Goal: Information Seeking & Learning: Learn about a topic

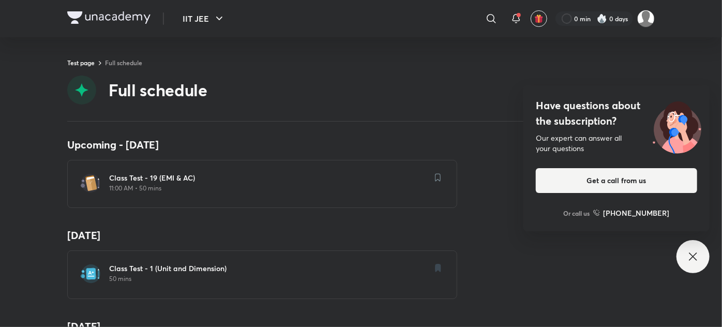
scroll to position [1316, 0]
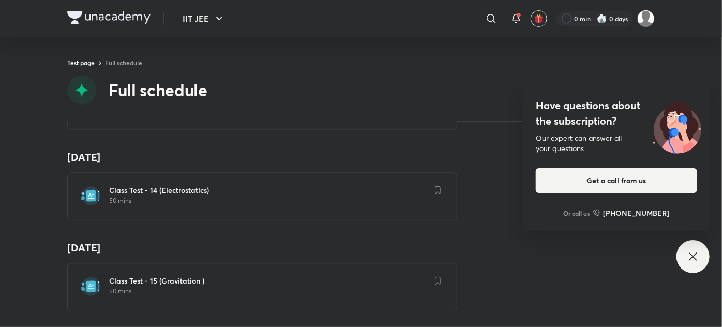
click at [110, 209] on div "Class Test - 14 (Electrostatics) 50 mins" at bounding box center [262, 196] width 390 height 48
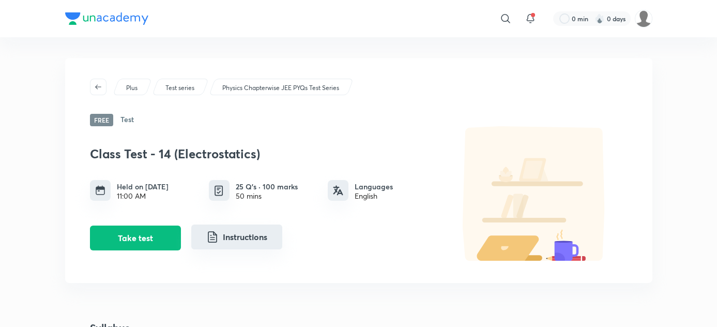
click at [191, 226] on button "Instructions" at bounding box center [236, 236] width 91 height 25
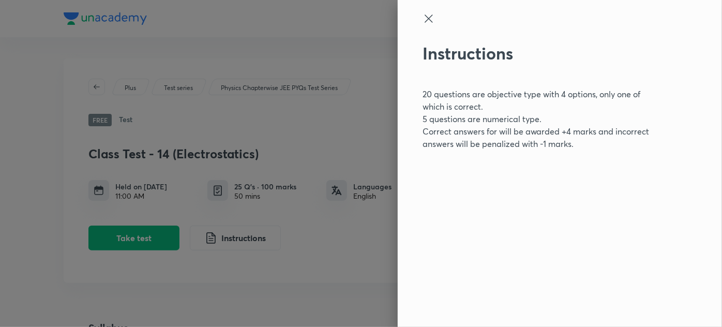
click at [138, 254] on div at bounding box center [361, 163] width 722 height 327
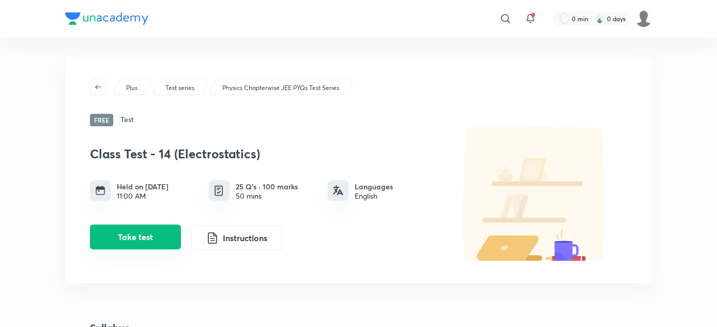
click at [92, 224] on button "Take test" at bounding box center [135, 236] width 91 height 25
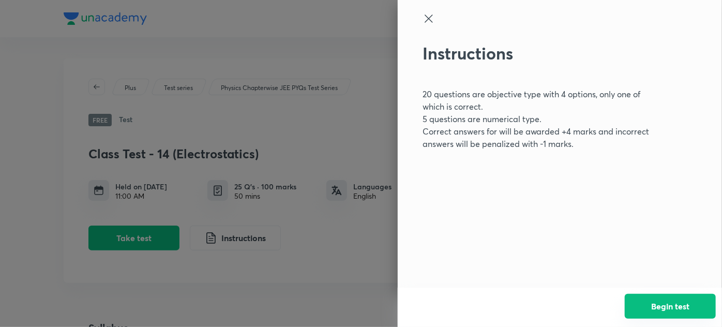
click at [684, 311] on button "Begin test" at bounding box center [670, 306] width 91 height 25
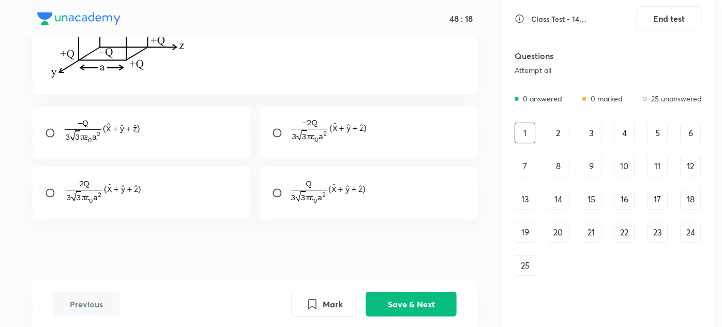
scroll to position [121, 0]
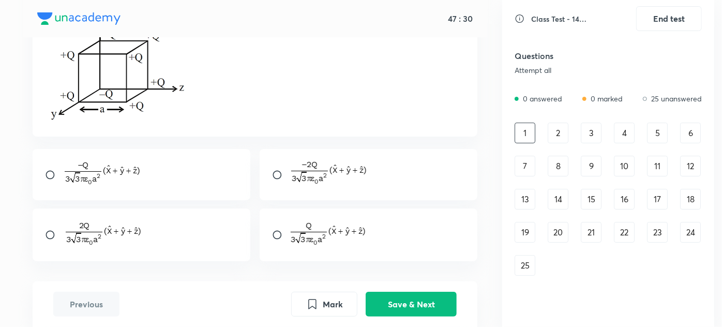
click at [51, 240] on input "radio" at bounding box center [54, 235] width 19 height 10
radio input "true"
click at [406, 306] on button "Save & Next" at bounding box center [411, 303] width 91 height 25
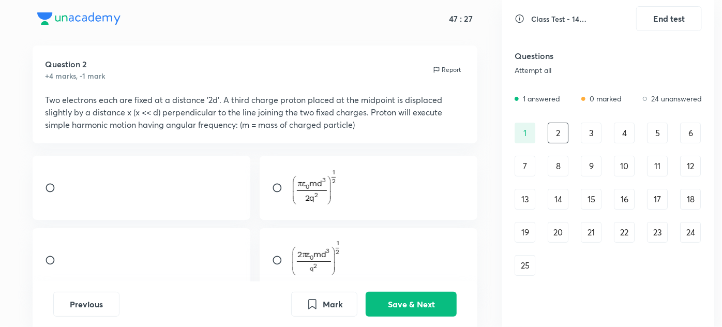
scroll to position [0, 0]
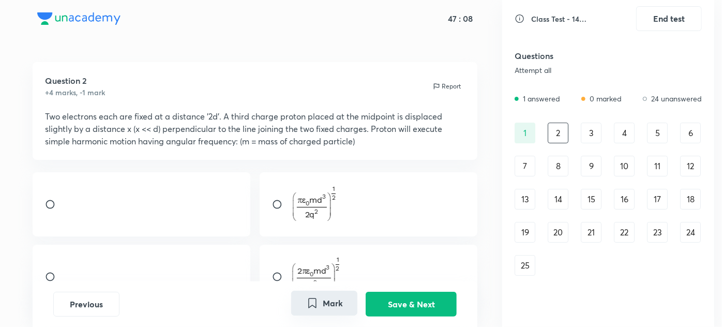
click at [311, 303] on icon "Mark" at bounding box center [312, 302] width 7 height 9
click at [585, 131] on div "3" at bounding box center [591, 133] width 21 height 21
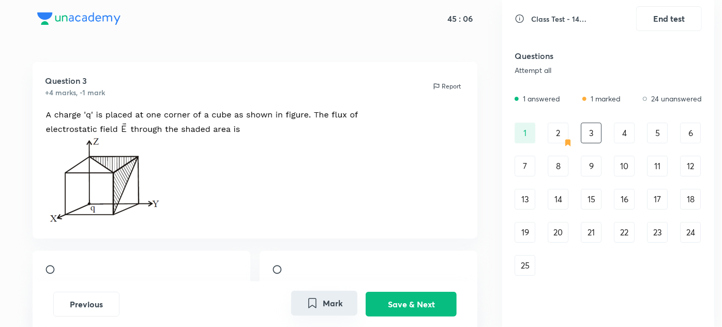
click at [338, 300] on button "Mark" at bounding box center [324, 303] width 66 height 25
click at [342, 299] on button "Marked" at bounding box center [324, 303] width 66 height 25
click at [558, 129] on div "2" at bounding box center [558, 133] width 21 height 21
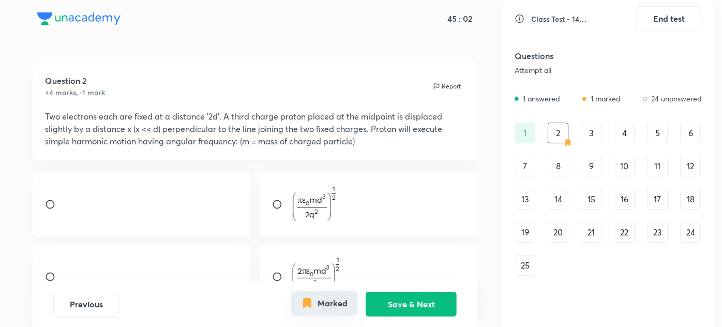
click at [332, 304] on button "Marked" at bounding box center [324, 303] width 66 height 25
click at [585, 137] on div "3" at bounding box center [591, 133] width 21 height 21
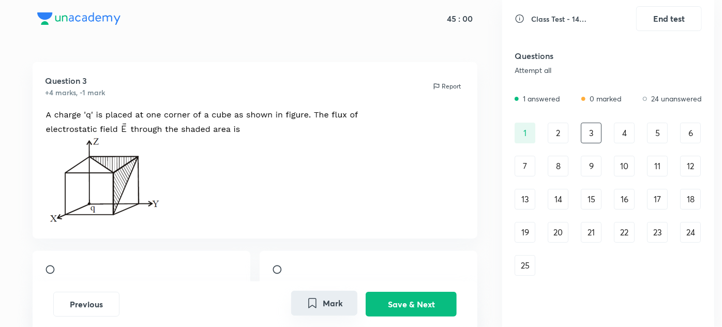
click at [329, 307] on button "Mark" at bounding box center [324, 303] width 66 height 25
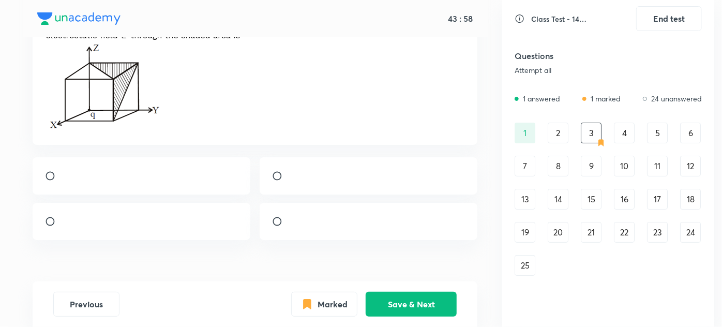
scroll to position [141, 0]
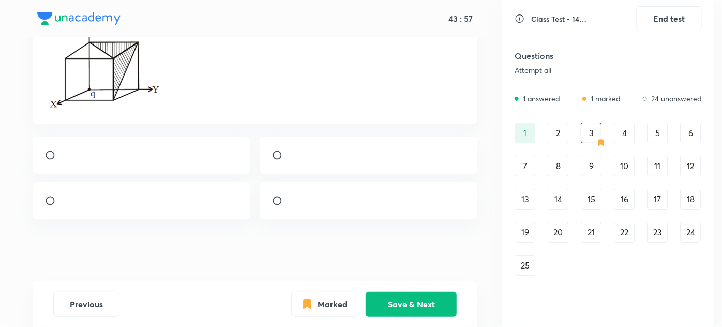
click at [284, 150] on input "radio" at bounding box center [281, 155] width 19 height 10
radio input "true"
click at [338, 308] on button "Marked" at bounding box center [324, 303] width 66 height 25
click at [385, 300] on button "Save & Next" at bounding box center [411, 303] width 91 height 25
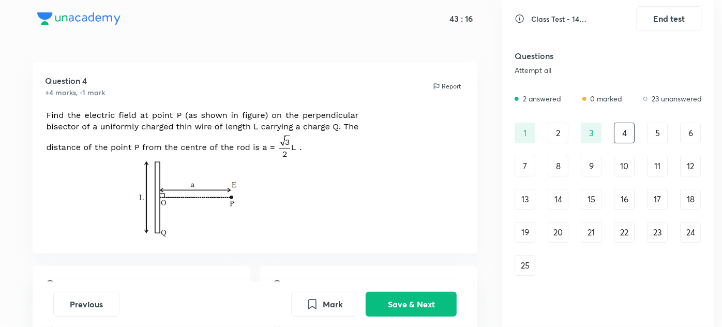
scroll to position [47, 0]
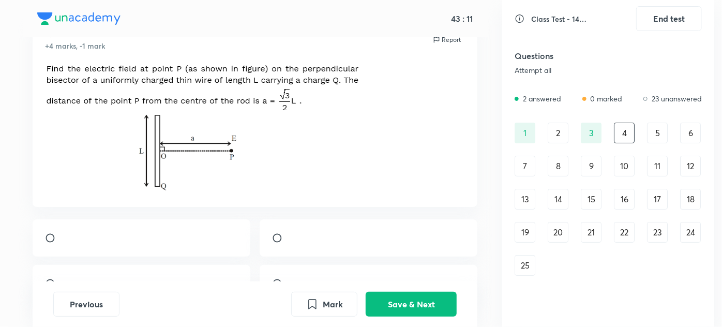
click at [199, 178] on img at bounding box center [202, 128] width 314 height 128
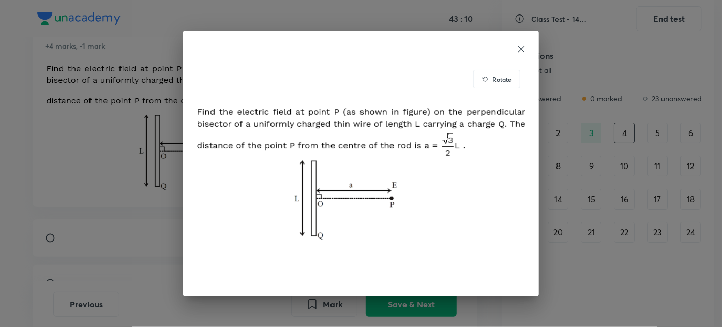
click at [19, 172] on div "Rotate" at bounding box center [361, 163] width 722 height 327
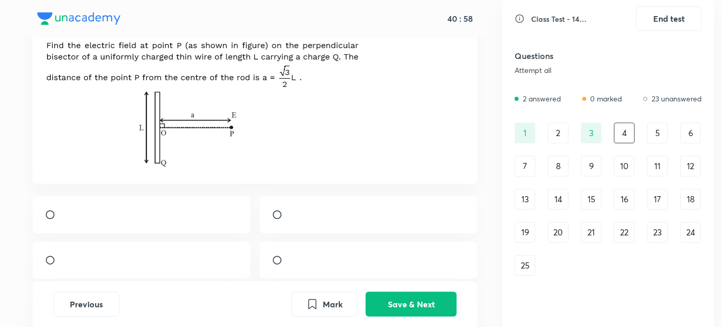
scroll to position [117, 0]
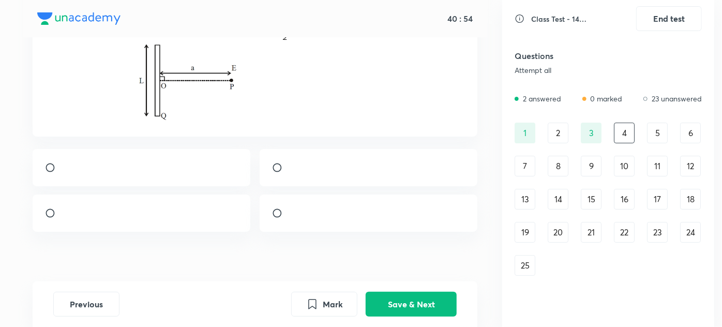
click at [64, 216] on img at bounding box center [64, 216] width 1 height 1
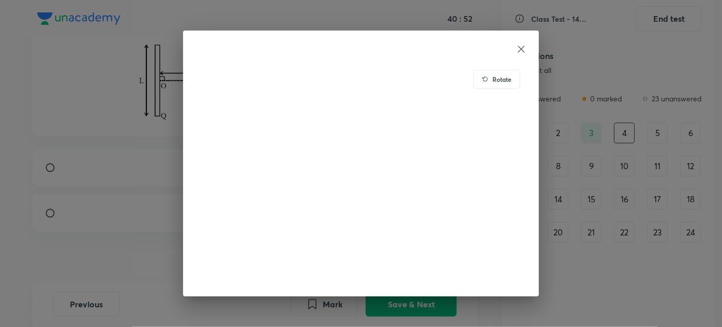
click at [522, 47] on icon at bounding box center [521, 49] width 7 height 7
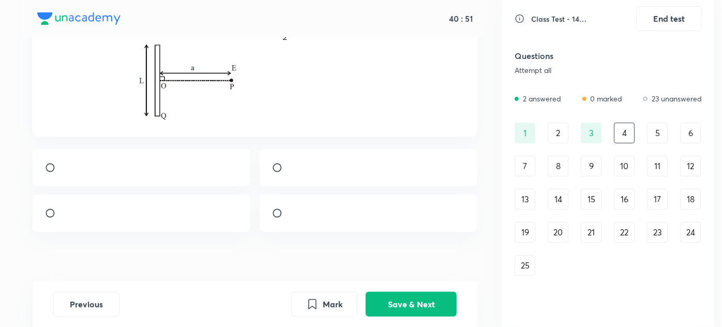
click at [52, 218] on input "radio" at bounding box center [54, 213] width 19 height 10
radio input "true"
click at [402, 305] on button "Save & Next" at bounding box center [411, 303] width 91 height 25
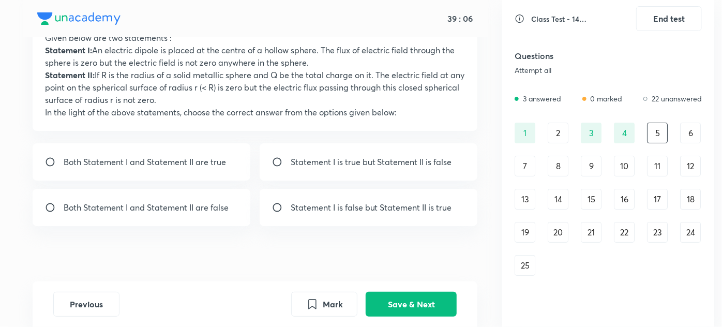
scroll to position [94, 0]
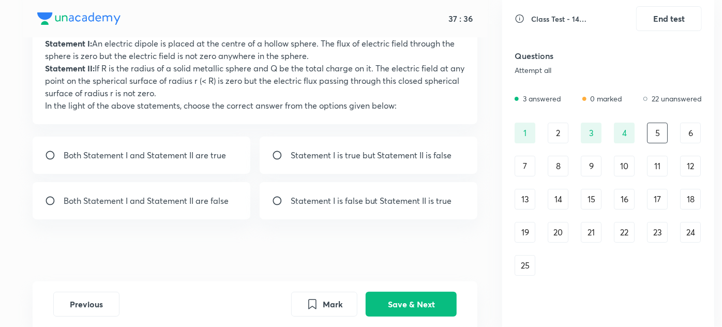
click at [299, 161] on p "Statement I is true but Statement II is false" at bounding box center [371, 155] width 161 height 12
click at [183, 207] on p "Both Statement I and Statement II are false" at bounding box center [146, 200] width 165 height 12
radio input "false"
radio input "true"
click at [305, 161] on p "Statement I is true but Statement II is false" at bounding box center [371, 155] width 161 height 12
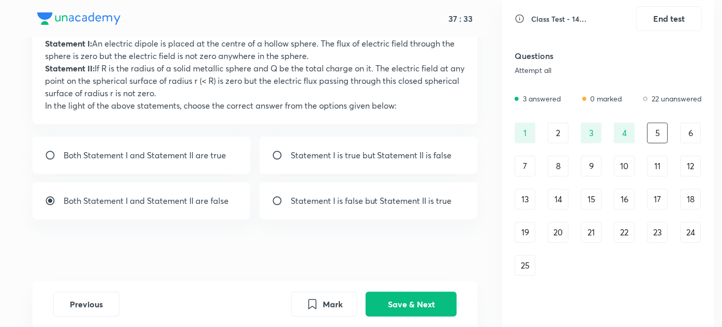
radio input "true"
radio input "false"
click at [208, 161] on p "Both Statement I and Statement II are true" at bounding box center [145, 155] width 162 height 12
radio input "true"
radio input "false"
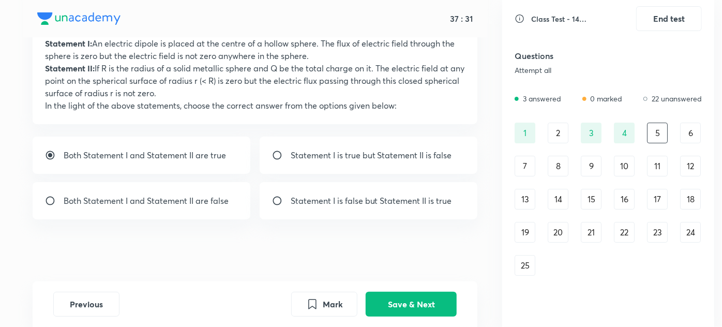
click at [281, 174] on div "Statement I is true but Statement II is false" at bounding box center [369, 155] width 218 height 37
radio input "false"
radio input "true"
click at [194, 161] on p "Both Statement I and Statement II are true" at bounding box center [145, 155] width 162 height 12
radio input "true"
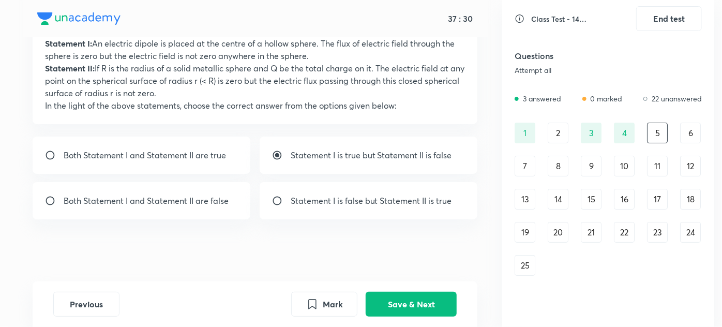
radio input "false"
click at [325, 161] on p "Statement I is true but Statement II is false" at bounding box center [371, 155] width 161 height 12
radio input "false"
radio input "true"
click at [400, 308] on button "Save & Next" at bounding box center [411, 303] width 91 height 25
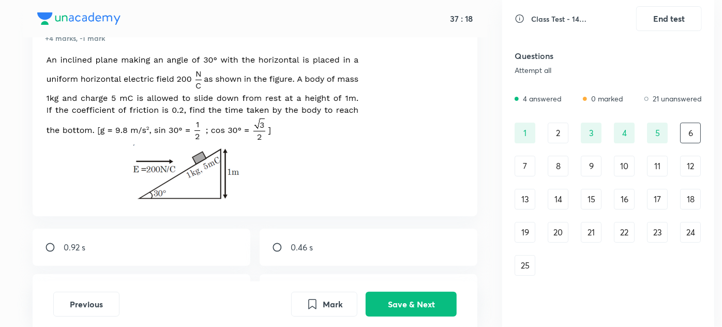
scroll to position [0, 0]
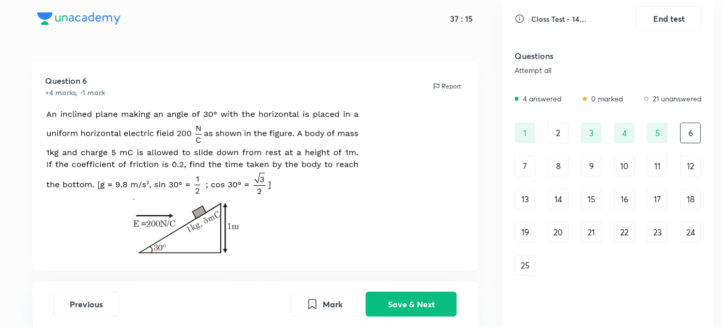
click at [523, 266] on div "25" at bounding box center [524, 265] width 21 height 21
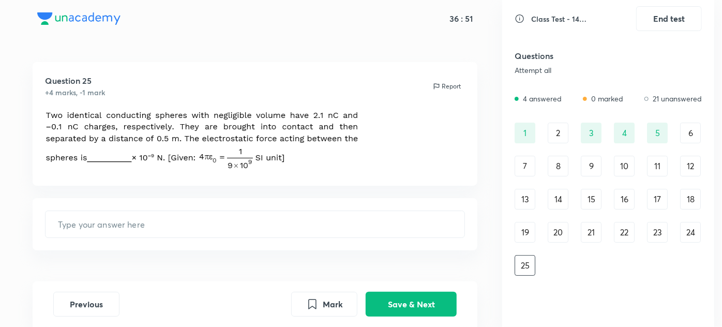
click at [0, 118] on div "36 : 51 Question 25 +4 marks, -1 mark Report ​ Previous Mark Save & Next Class …" at bounding box center [361, 163] width 722 height 327
click at [80, 226] on input "text" at bounding box center [255, 224] width 419 height 26
type input "36"
click at [382, 299] on button "Save & Next" at bounding box center [411, 303] width 91 height 25
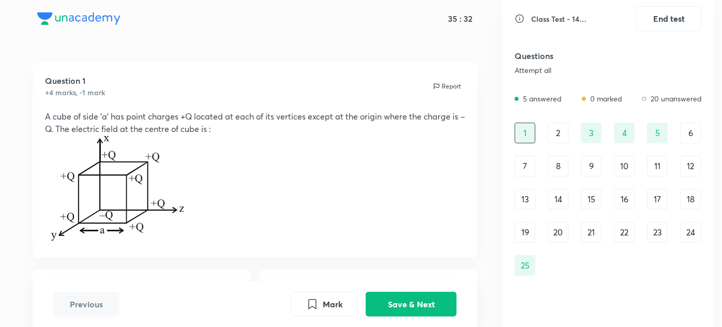
click at [530, 266] on div "25" at bounding box center [524, 265] width 21 height 21
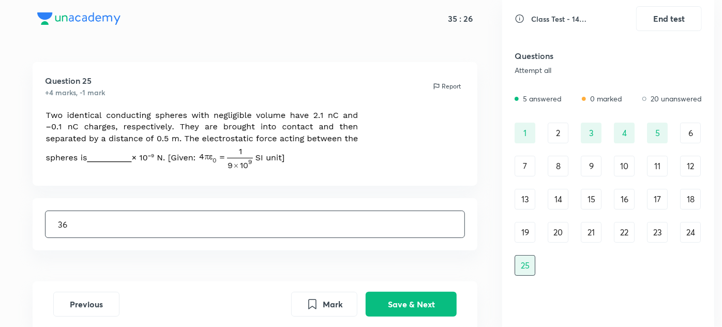
click at [694, 235] on div "24" at bounding box center [690, 232] width 21 height 21
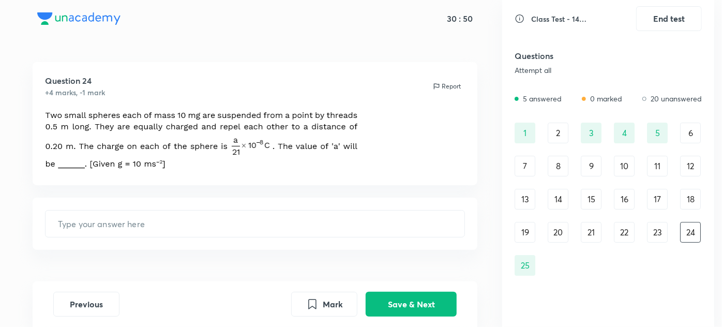
click at [657, 226] on div "23" at bounding box center [657, 232] width 21 height 21
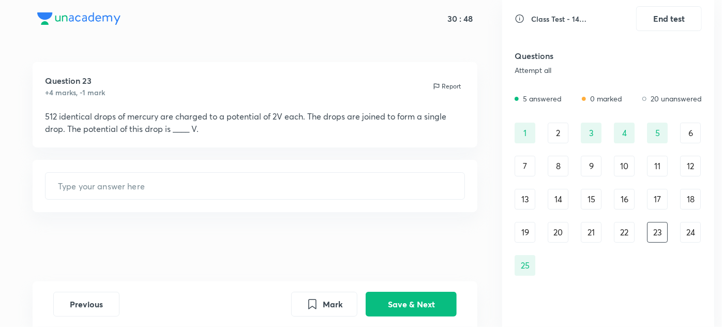
click at [698, 233] on div "24" at bounding box center [690, 232] width 21 height 21
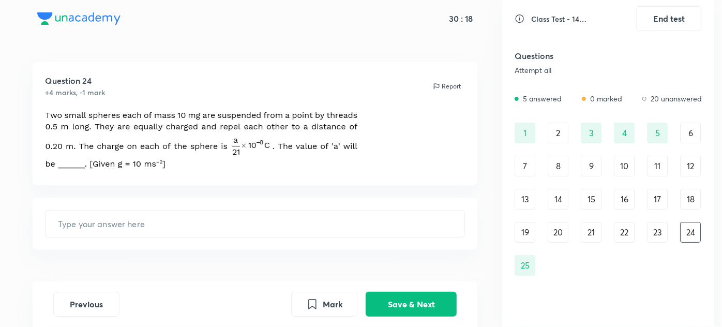
click at [695, 138] on div "6" at bounding box center [690, 133] width 21 height 21
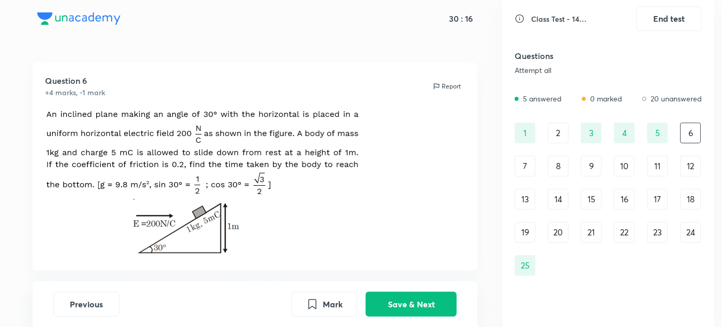
click at [528, 160] on div "7" at bounding box center [524, 166] width 21 height 21
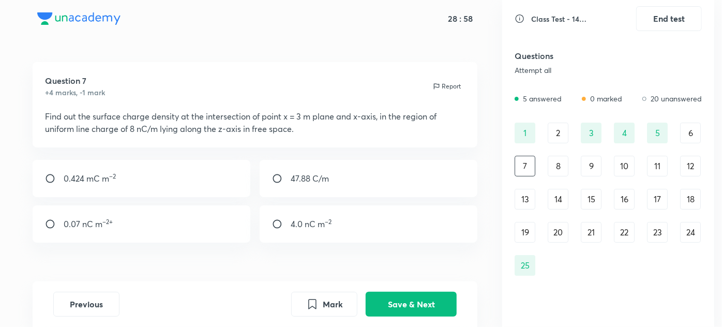
click at [64, 122] on p "Find out the surface charge density at the intersection of point x = 3 m plane …" at bounding box center [255, 122] width 420 height 25
click at [109, 129] on p "Find out the surface charge density at the intersection of point x = 3 m plane …" at bounding box center [255, 122] width 420 height 25
drag, startPoint x: 43, startPoint y: 114, endPoint x: 0, endPoint y: 136, distance: 48.8
click at [0, 136] on div "28 : 53 Question 7 +4 marks, -1 mark Report Find out the surface charge density…" at bounding box center [361, 163] width 722 height 327
click at [557, 159] on div "8" at bounding box center [558, 166] width 21 height 21
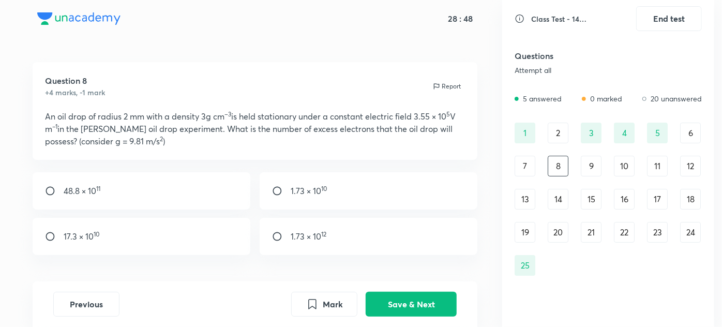
click at [581, 158] on div "9" at bounding box center [591, 166] width 21 height 21
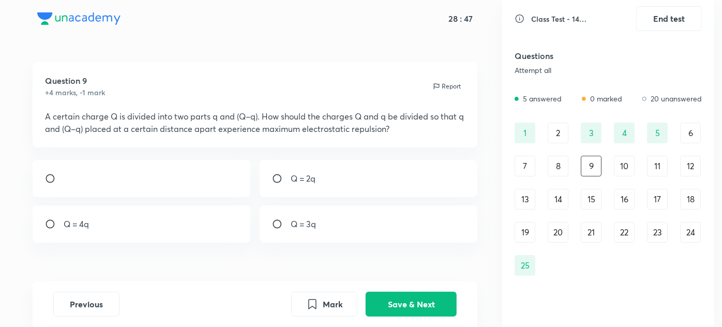
click at [533, 161] on div "7" at bounding box center [524, 166] width 21 height 21
click at [234, 133] on p "Find out the surface charge density at the intersection of point x = 3 m plane …" at bounding box center [255, 122] width 420 height 25
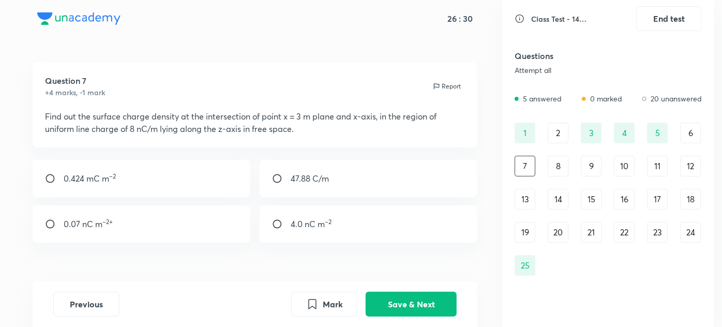
drag, startPoint x: 43, startPoint y: 115, endPoint x: 467, endPoint y: 128, distance: 423.7
click at [467, 128] on div "Question 7 +4 marks, -1 mark Report Find out the surface charge density at the …" at bounding box center [255, 104] width 445 height 85
click at [557, 162] on div "8" at bounding box center [558, 166] width 21 height 21
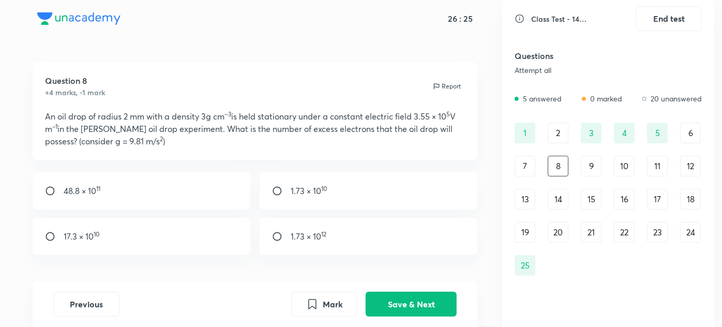
click at [684, 224] on div "24" at bounding box center [690, 232] width 21 height 21
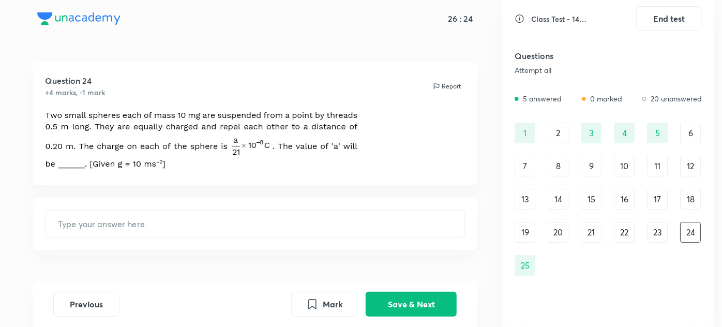
click at [654, 229] on div "23" at bounding box center [657, 232] width 21 height 21
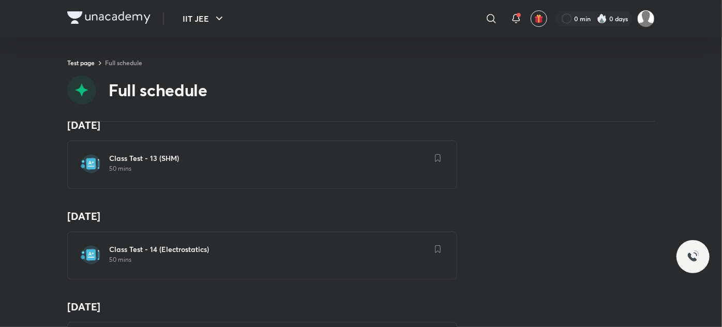
scroll to position [1269, 0]
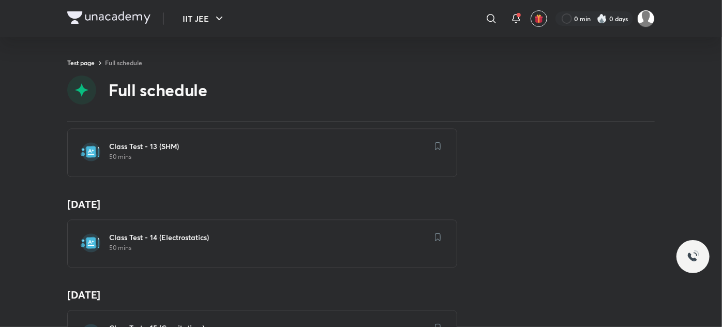
click at [109, 250] on p "50 mins" at bounding box center [268, 248] width 319 height 8
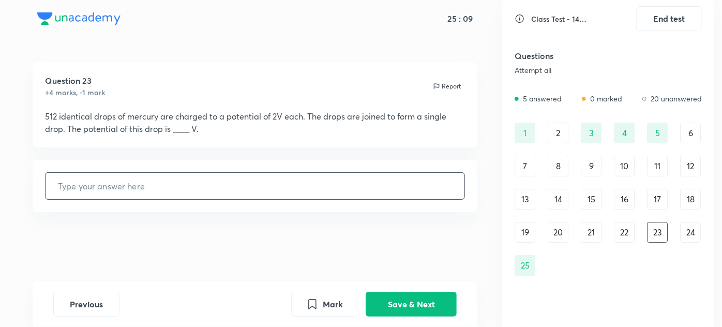
click at [80, 199] on input "text" at bounding box center [255, 186] width 419 height 26
type input "128"
click at [412, 297] on button "Save & Next" at bounding box center [411, 303] width 91 height 25
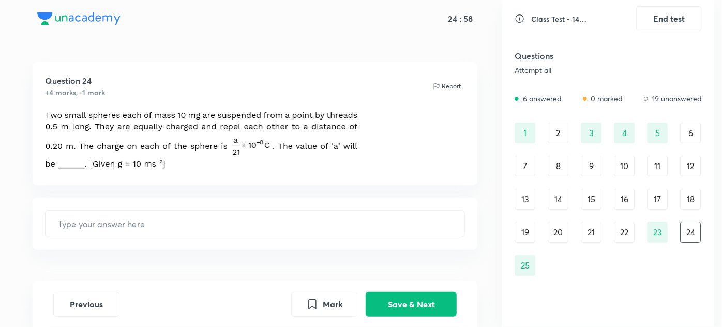
click at [622, 230] on div "22" at bounding box center [624, 232] width 21 height 21
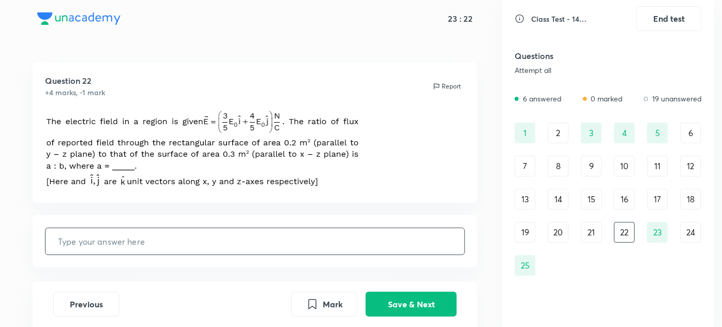
click at [107, 249] on input "text" at bounding box center [255, 241] width 419 height 26
click at [400, 300] on button "Save & Next" at bounding box center [411, 303] width 91 height 25
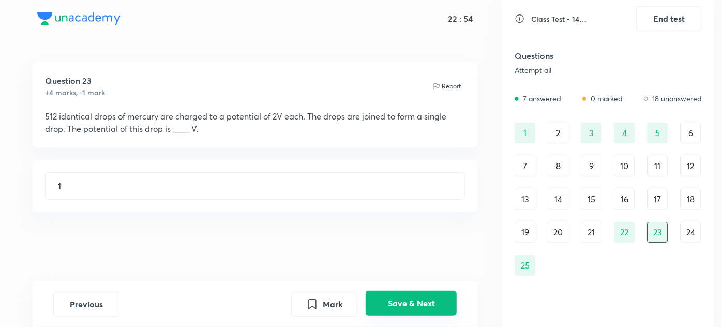
type input "128"
click at [586, 230] on div "21" at bounding box center [591, 232] width 21 height 21
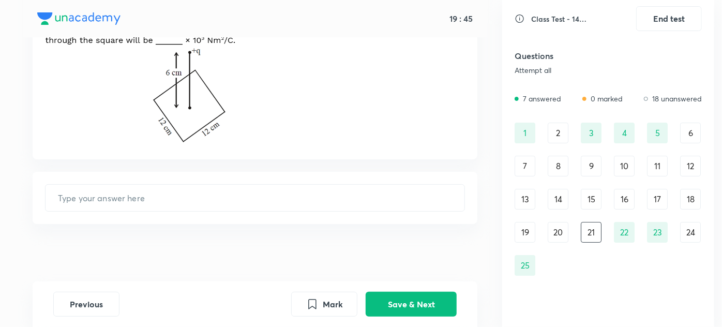
scroll to position [102, 0]
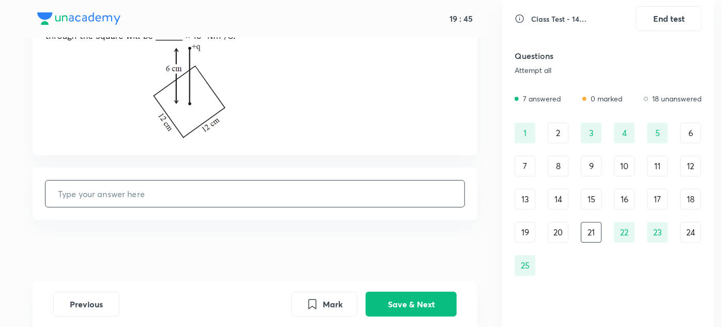
click at [83, 198] on input "text" at bounding box center [255, 193] width 419 height 26
click at [372, 295] on button "Save & Next" at bounding box center [411, 303] width 91 height 25
type input "1"
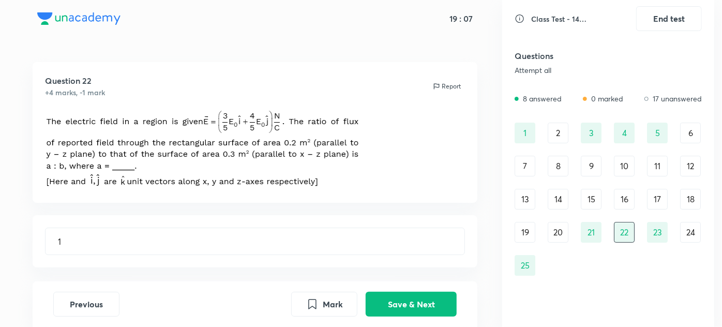
click at [564, 231] on div "20" at bounding box center [558, 232] width 21 height 21
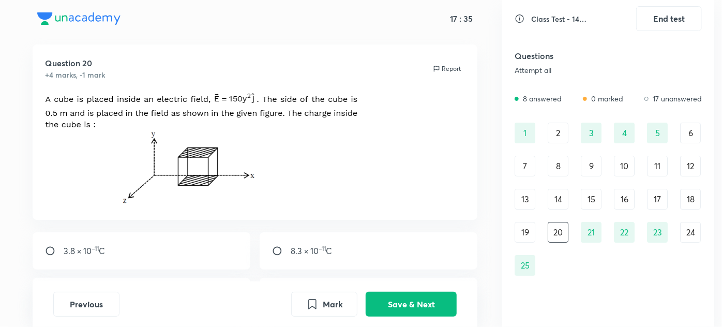
scroll to position [47, 0]
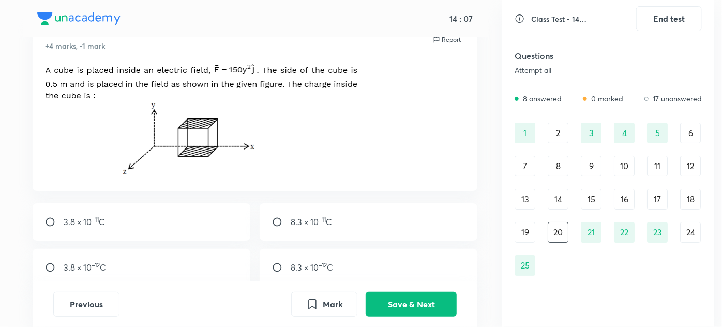
click at [298, 223] on p "8.3 × 10 –11 C" at bounding box center [311, 222] width 41 height 12
radio input "true"
click at [424, 298] on button "Save & Next" at bounding box center [411, 303] width 91 height 25
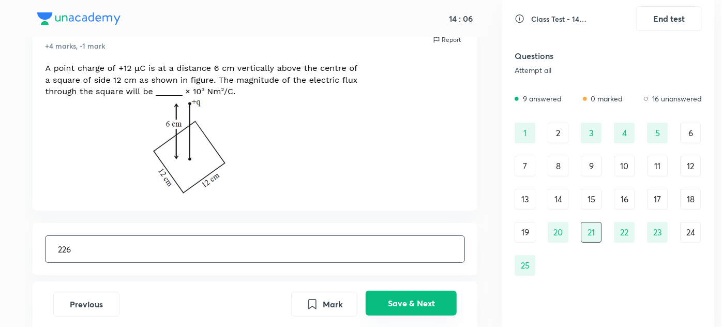
scroll to position [0, 0]
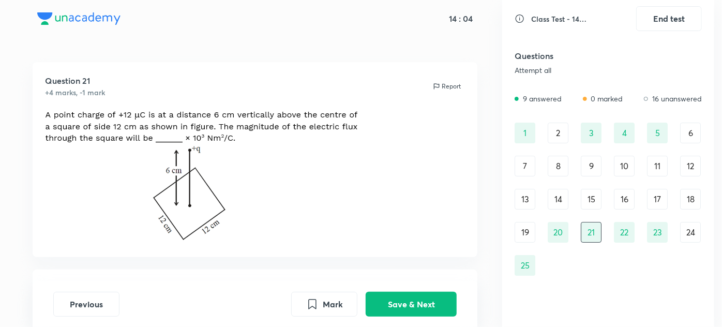
drag, startPoint x: 523, startPoint y: 235, endPoint x: 520, endPoint y: 217, distance: 18.4
click at [523, 235] on div "19" at bounding box center [524, 232] width 21 height 21
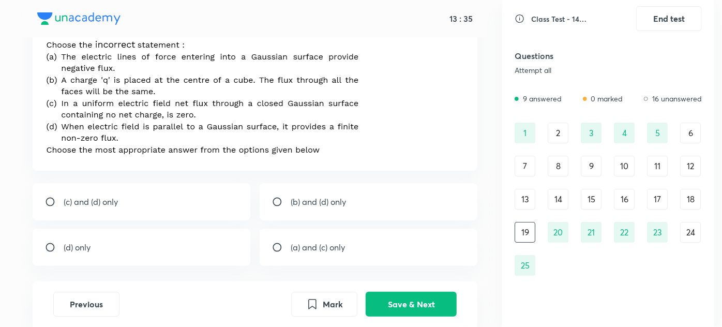
scroll to position [47, 0]
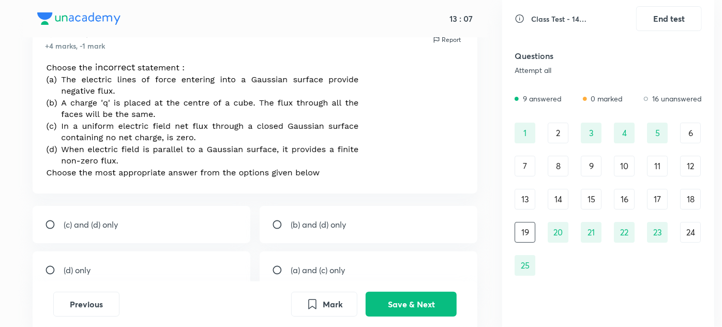
click at [163, 268] on div "(d) only" at bounding box center [142, 269] width 218 height 37
radio input "true"
click at [393, 307] on button "Save & Next" at bounding box center [411, 303] width 91 height 25
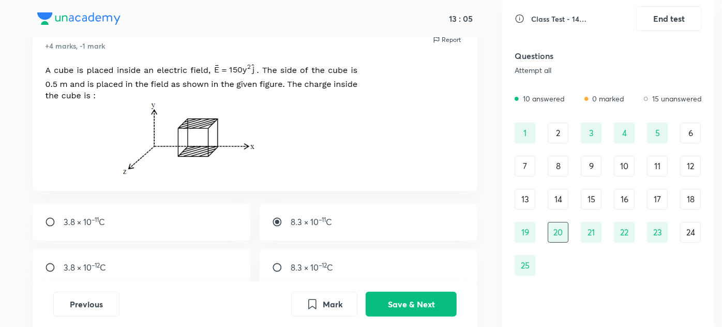
click at [515, 228] on div "19" at bounding box center [524, 232] width 21 height 21
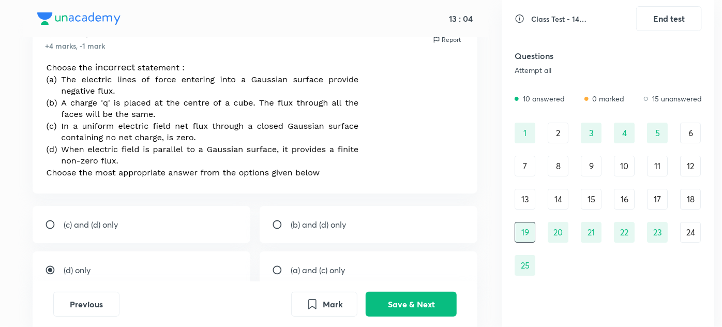
click at [688, 203] on div "18" at bounding box center [690, 199] width 21 height 21
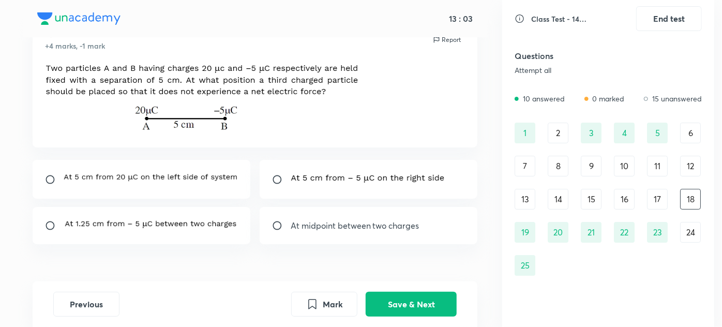
scroll to position [0, 0]
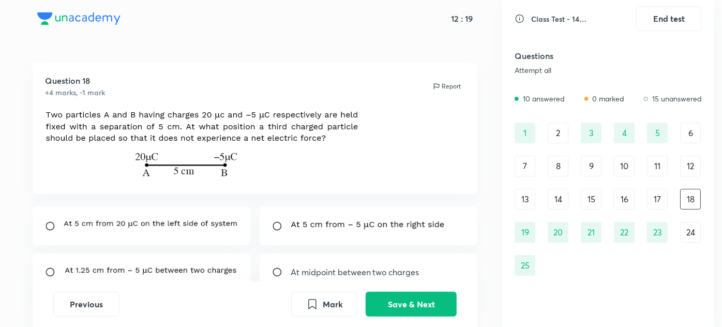
click at [324, 227] on img at bounding box center [368, 224] width 155 height 11
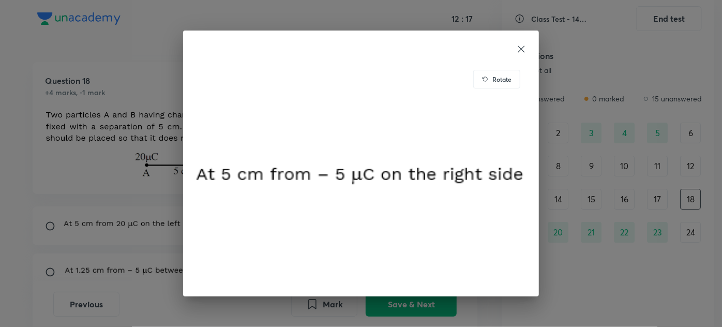
click at [524, 49] on icon at bounding box center [521, 49] width 10 height 10
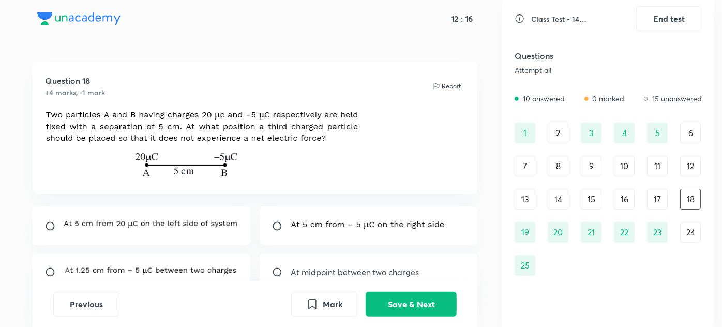
click at [277, 221] on input "radio" at bounding box center [281, 226] width 19 height 10
radio input "true"
click at [423, 305] on button "Save & Next" at bounding box center [411, 303] width 91 height 25
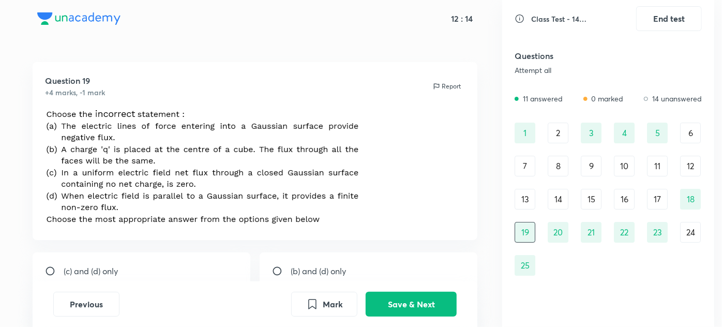
click at [656, 202] on div "17" at bounding box center [657, 199] width 21 height 21
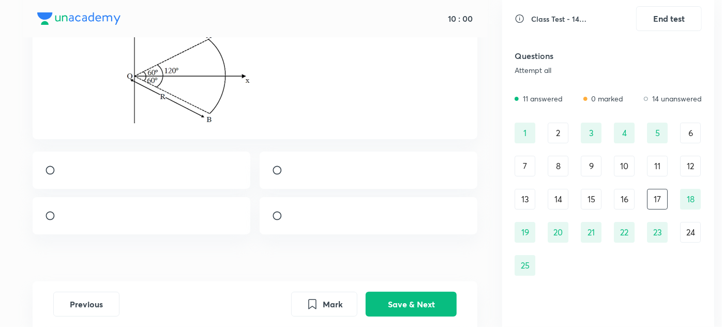
scroll to position [141, 0]
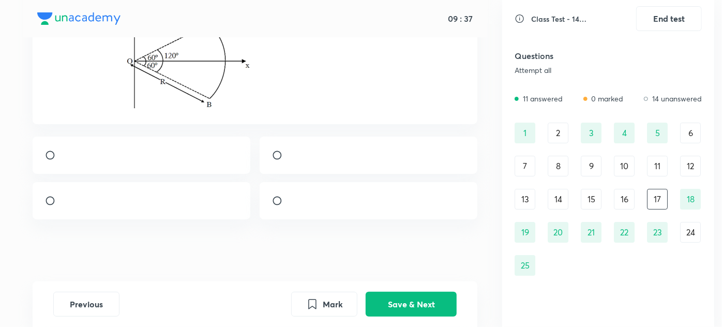
click at [270, 219] on div at bounding box center [369, 200] width 218 height 37
radio input "true"
click at [413, 303] on button "Save & Next" at bounding box center [411, 303] width 91 height 25
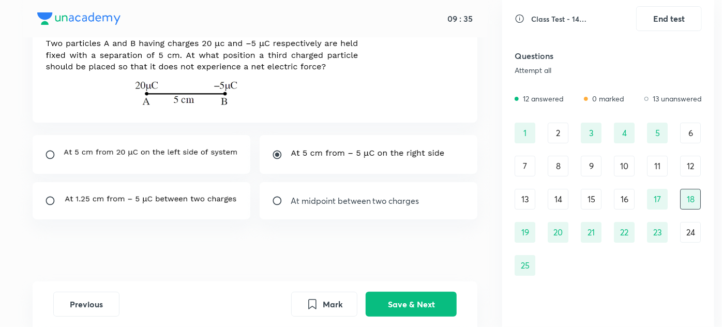
click at [628, 192] on div "16" at bounding box center [624, 199] width 21 height 21
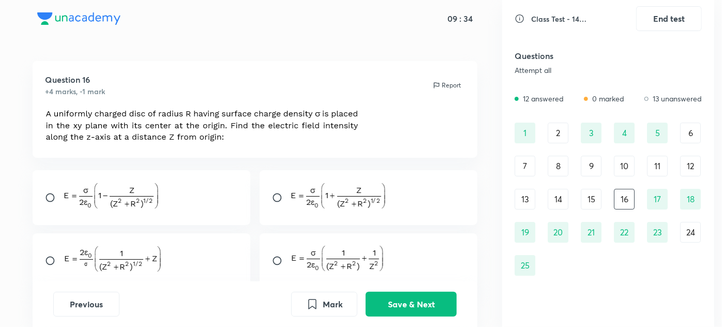
scroll to position [0, 0]
click at [70, 204] on img at bounding box center [112, 197] width 96 height 27
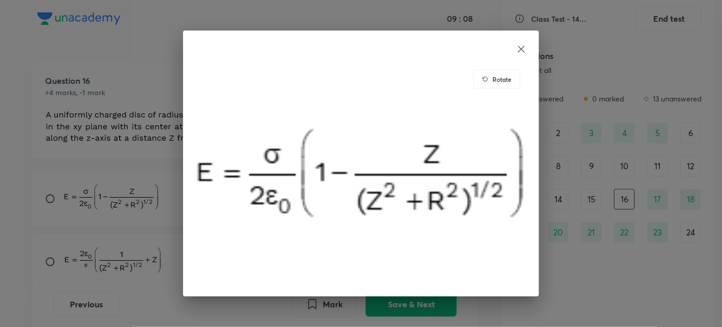
click at [522, 52] on icon at bounding box center [521, 49] width 10 height 10
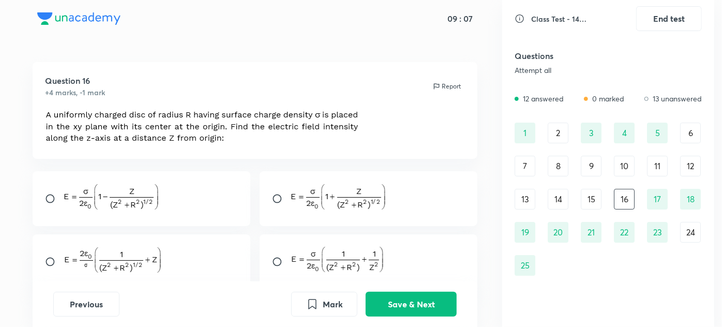
click at [51, 195] on input "radio" at bounding box center [54, 198] width 19 height 10
radio input "true"
click at [416, 301] on button "Save & Next" at bounding box center [411, 303] width 91 height 25
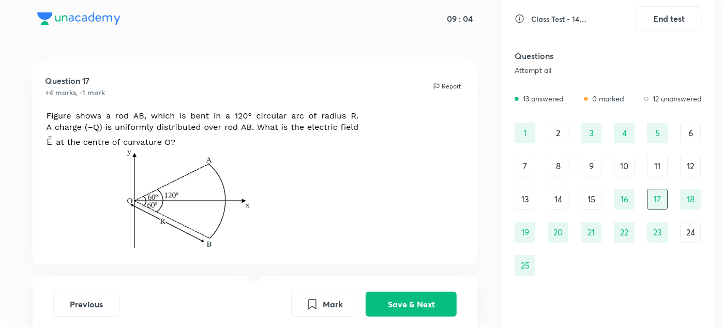
click at [587, 198] on div "15" at bounding box center [591, 199] width 21 height 21
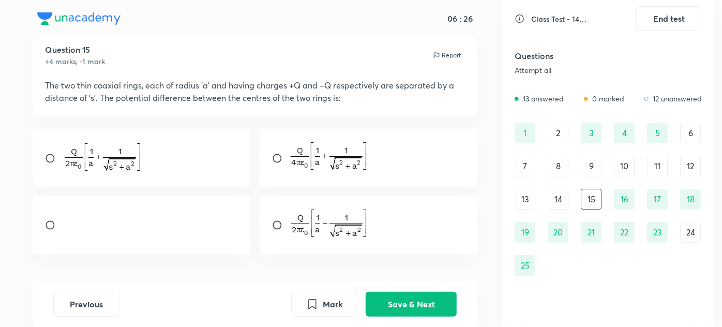
scroll to position [47, 0]
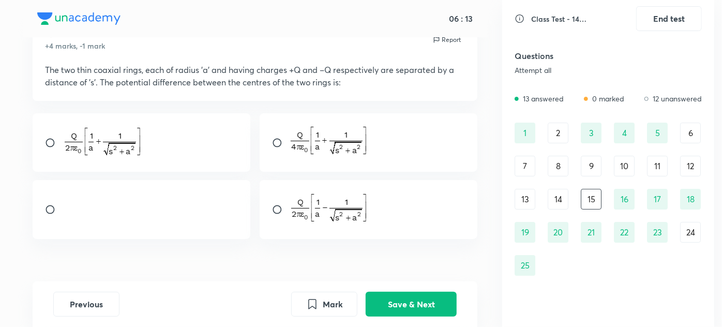
click at [325, 223] on img at bounding box center [329, 207] width 77 height 31
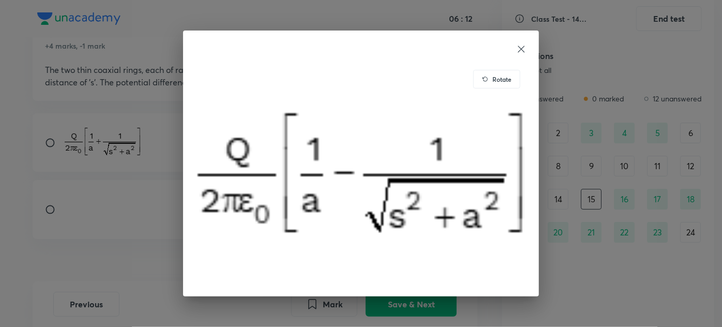
click at [521, 52] on icon at bounding box center [521, 49] width 10 height 10
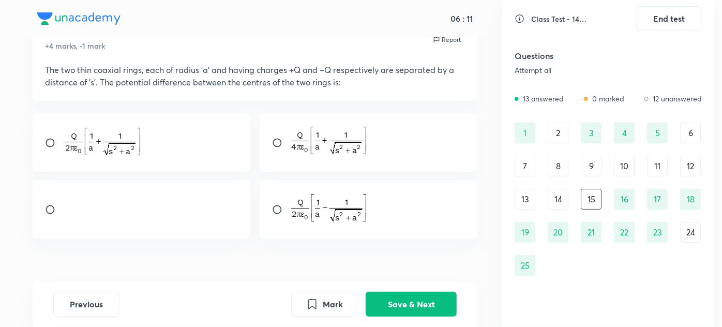
click at [273, 215] on input "radio" at bounding box center [281, 209] width 19 height 10
radio input "true"
click at [423, 306] on button "Save & Next" at bounding box center [411, 303] width 91 height 25
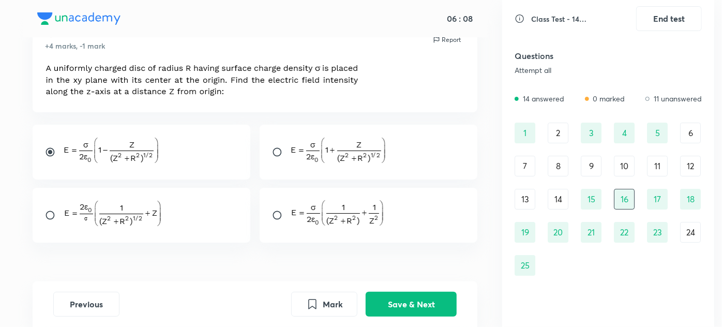
click at [555, 192] on div "14" at bounding box center [558, 199] width 21 height 21
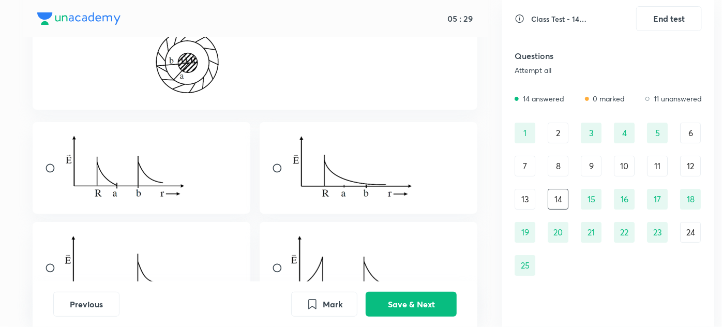
scroll to position [188, 0]
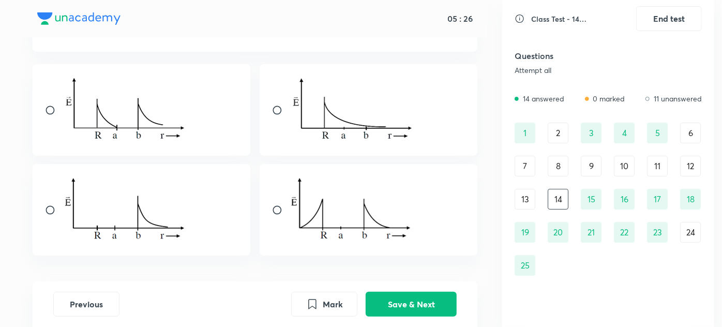
click at [54, 105] on input "radio" at bounding box center [54, 110] width 19 height 10
radio input "true"
click at [386, 307] on button "Save & Next" at bounding box center [411, 303] width 91 height 25
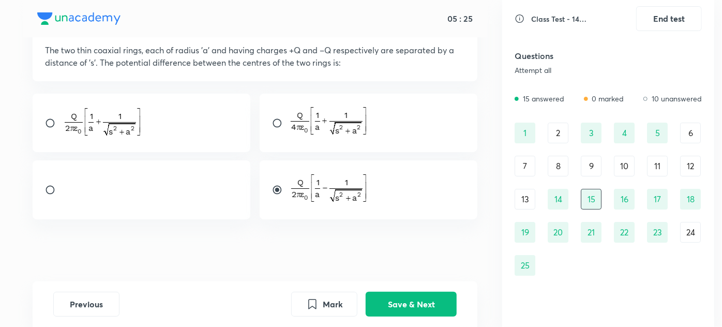
scroll to position [86, 0]
click at [536, 201] on div "1 2 3 4 5 6 7 8 9 10 11 12 13 14 15 16 17 18 19 20 21 22 23 24 25" at bounding box center [607, 199] width 187 height 153
click at [528, 200] on div "13" at bounding box center [524, 199] width 21 height 21
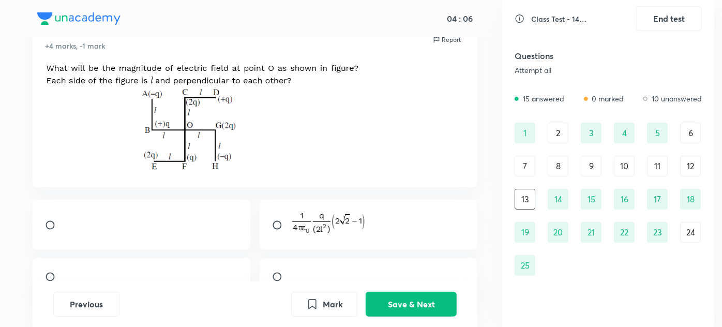
scroll to position [94, 0]
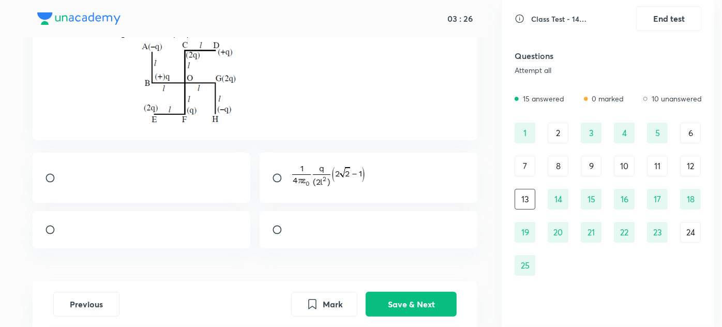
click at [286, 167] on div at bounding box center [369, 178] width 218 height 50
radio input "true"
click at [390, 314] on button "Save & Next" at bounding box center [411, 303] width 91 height 25
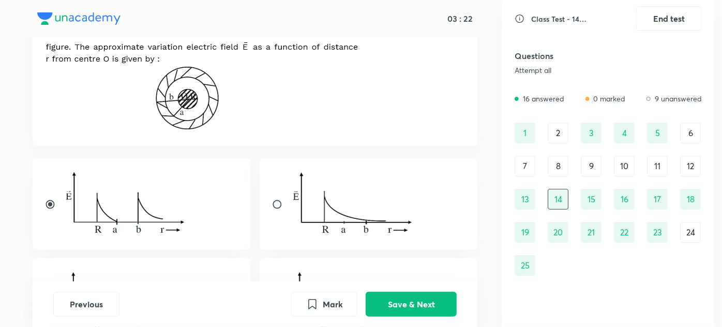
click at [692, 161] on div "12" at bounding box center [690, 166] width 21 height 21
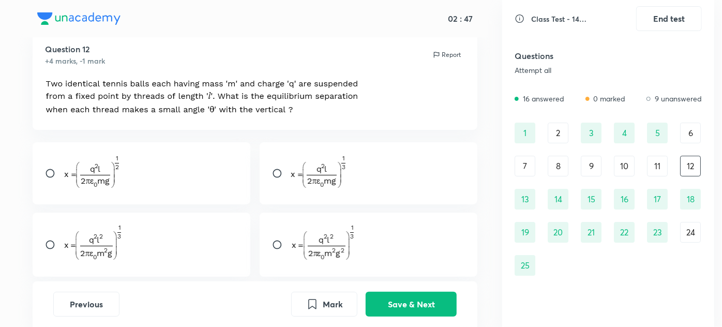
scroll to position [47, 0]
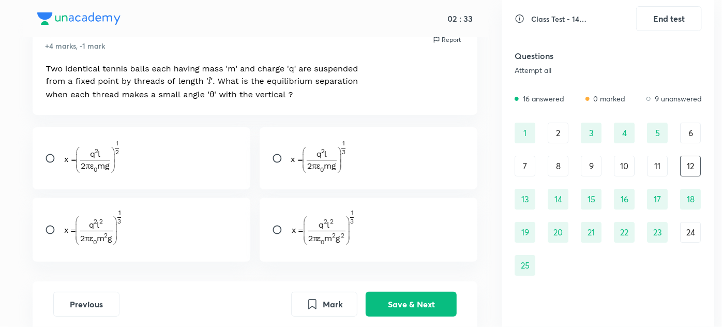
click at [290, 171] on div at bounding box center [369, 158] width 218 height 62
radio input "true"
click at [407, 300] on button "Save & Next" at bounding box center [411, 303] width 91 height 25
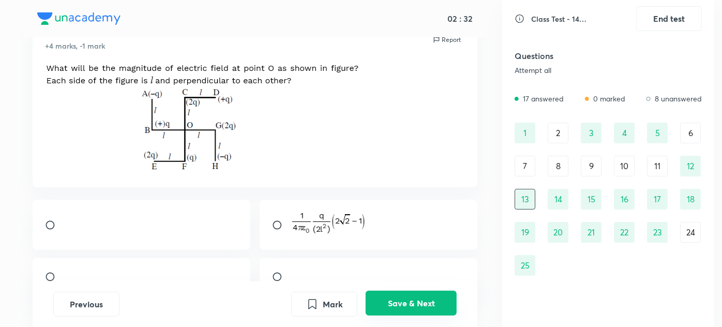
radio input "true"
click at [659, 162] on div "11" at bounding box center [657, 166] width 21 height 21
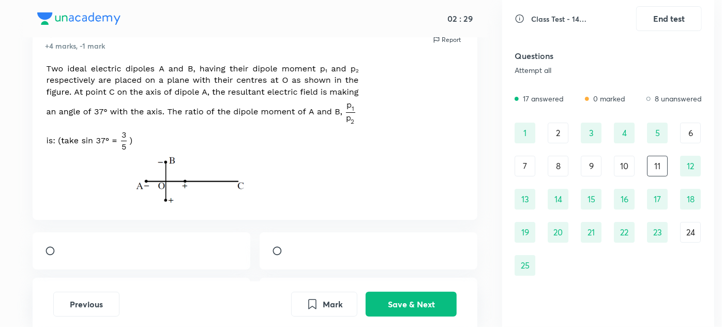
scroll to position [0, 0]
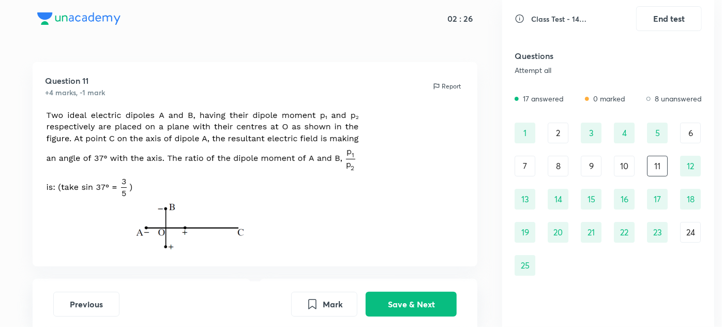
click at [440, 89] on div "Report" at bounding box center [446, 86] width 28 height 9
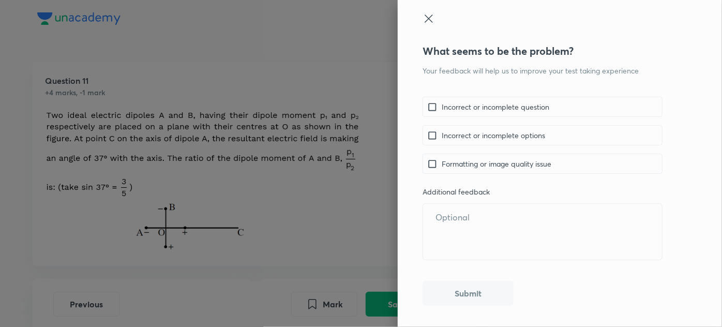
click at [430, 19] on icon at bounding box center [428, 18] width 12 height 12
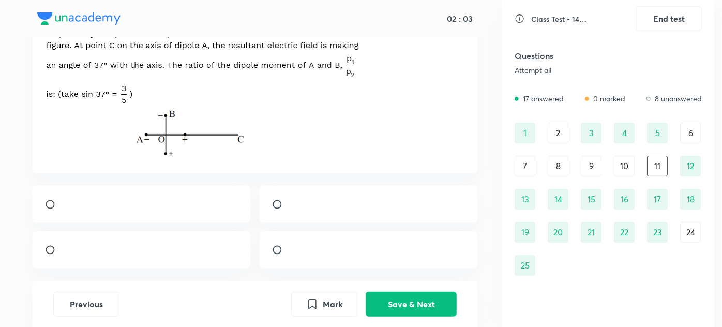
scroll to position [141, 0]
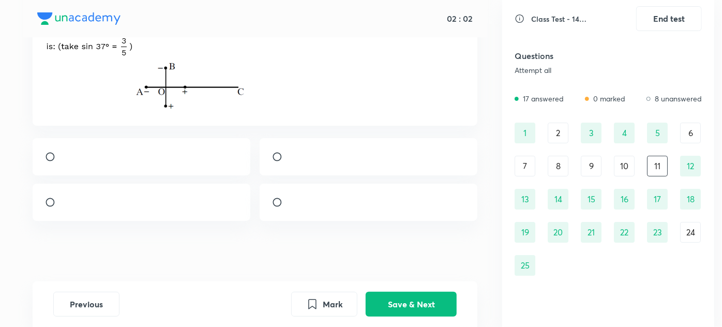
click at [99, 215] on div at bounding box center [142, 202] width 218 height 37
radio input "true"
click at [390, 300] on button "Save & Next" at bounding box center [411, 303] width 91 height 25
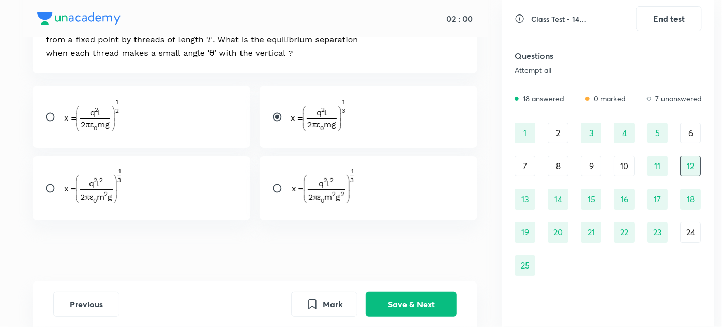
click at [617, 169] on div "10" at bounding box center [624, 166] width 21 height 21
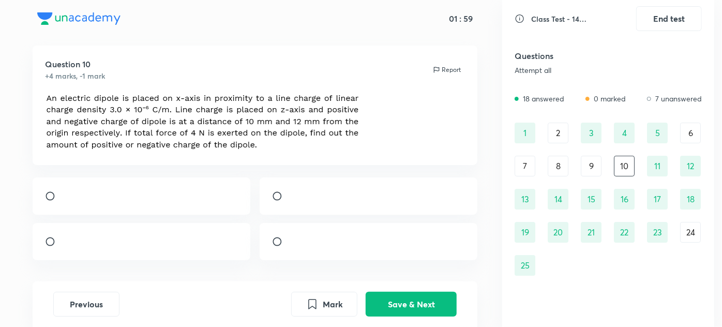
scroll to position [0, 0]
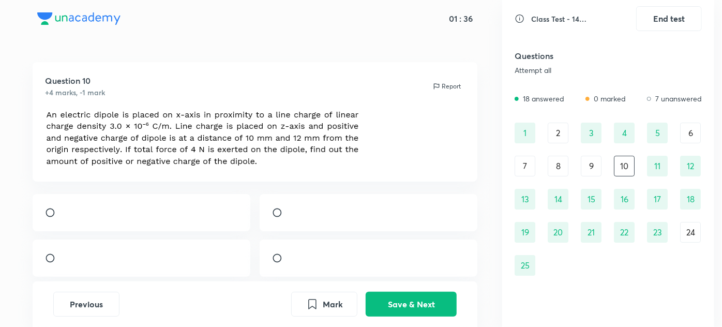
click at [279, 262] on input "radio" at bounding box center [281, 258] width 19 height 10
radio input "true"
click at [408, 305] on button "Save & Next" at bounding box center [411, 303] width 91 height 25
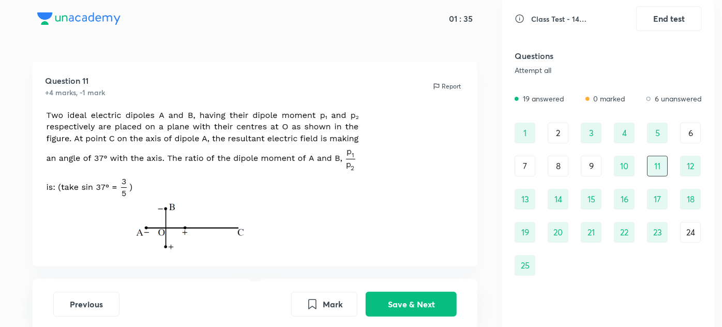
click at [584, 163] on div "9" at bounding box center [591, 166] width 21 height 21
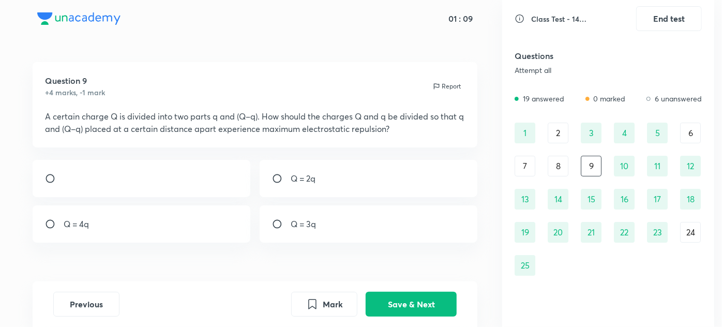
click at [299, 197] on div "Q = 2q" at bounding box center [369, 178] width 218 height 37
radio input "true"
click at [396, 300] on button "Save & Next" at bounding box center [411, 303] width 91 height 25
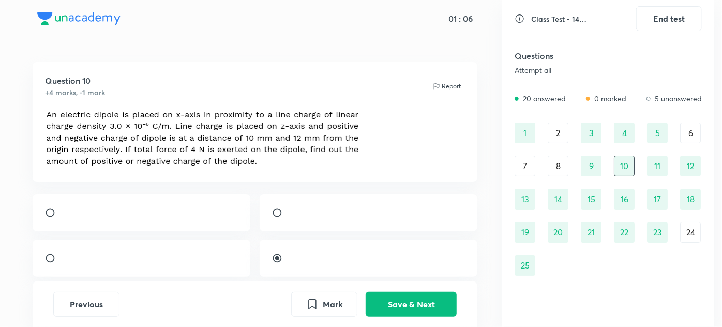
click at [554, 164] on div "8" at bounding box center [558, 166] width 21 height 21
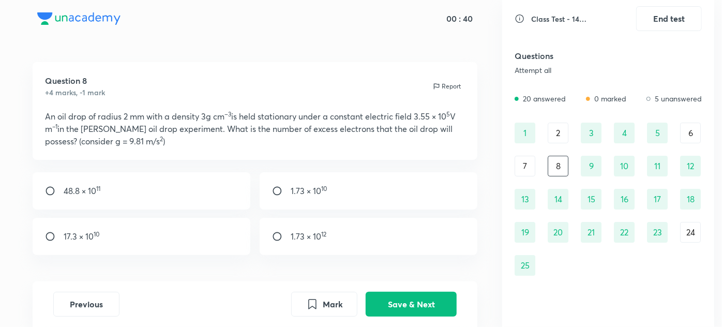
click at [340, 199] on div "1.73 × 10 10" at bounding box center [369, 190] width 218 height 37
radio input "true"
click at [416, 299] on button "Save & Next" at bounding box center [411, 303] width 91 height 25
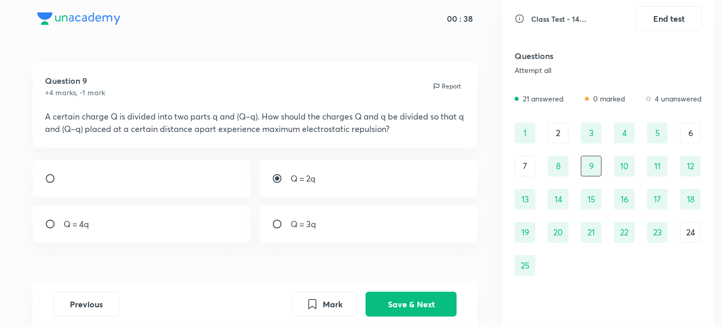
click at [526, 168] on div "7" at bounding box center [524, 166] width 21 height 21
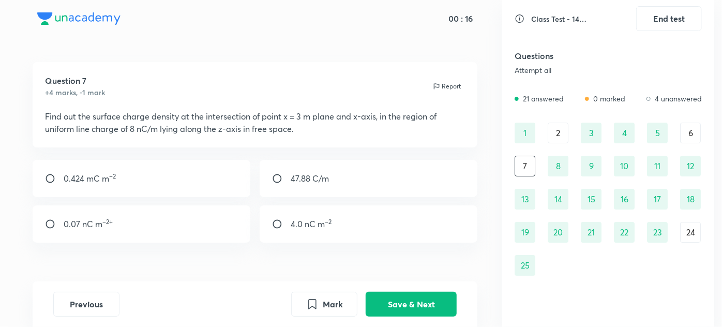
click at [112, 230] on p "0.07 nC m –2+" at bounding box center [88, 224] width 49 height 12
radio input "true"
click at [682, 222] on div "24" at bounding box center [690, 232] width 21 height 21
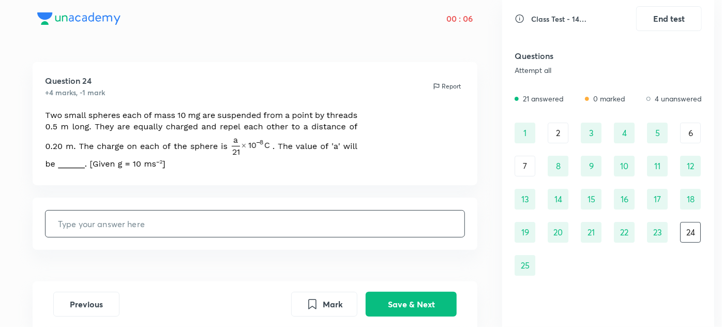
click at [520, 166] on div "7" at bounding box center [524, 166] width 21 height 21
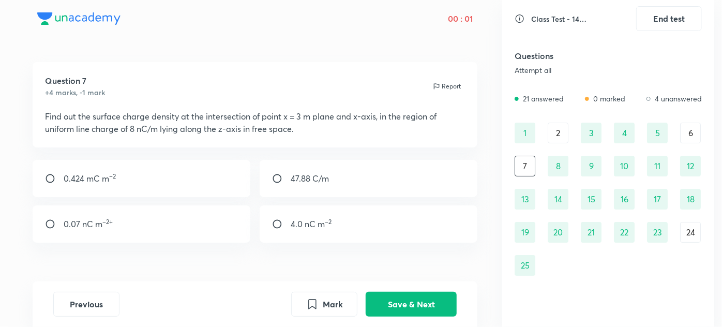
click at [690, 125] on div "6" at bounding box center [690, 133] width 21 height 21
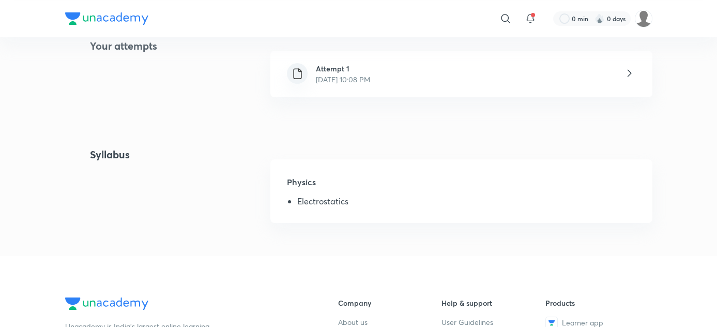
scroll to position [235, 0]
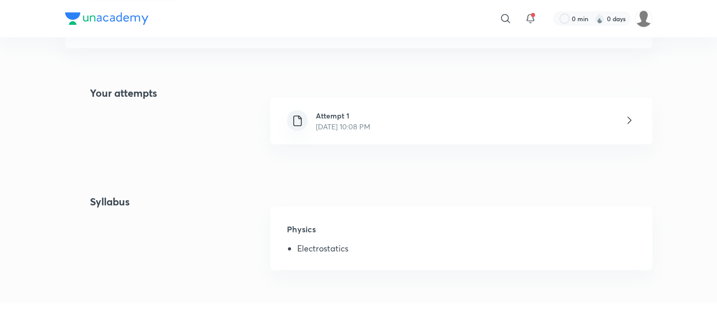
click at [316, 121] on p "[DATE] 10:08 PM" at bounding box center [343, 126] width 54 height 11
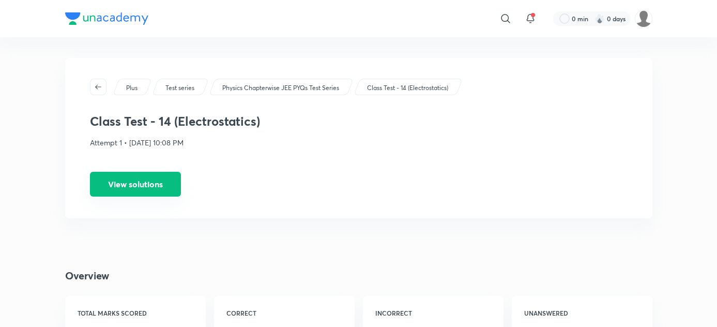
click at [90, 172] on button "View solutions" at bounding box center [135, 184] width 91 height 25
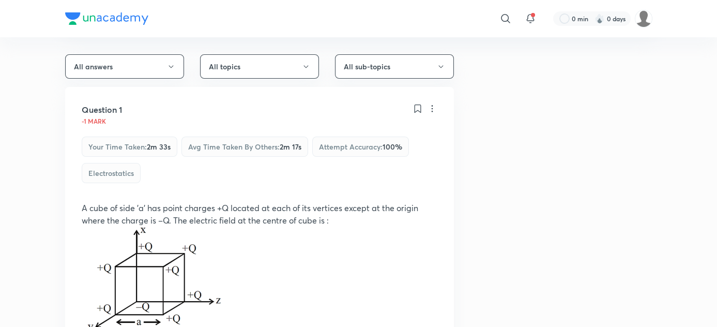
scroll to position [93, 0]
click at [100, 274] on img at bounding box center [152, 280] width 140 height 107
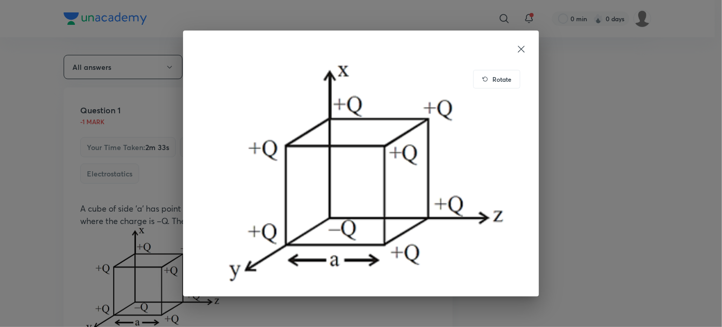
click at [3, 179] on div "Rotate" at bounding box center [361, 163] width 722 height 327
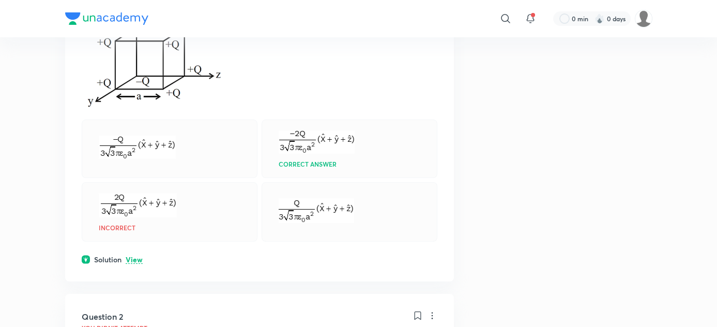
scroll to position [376, 0]
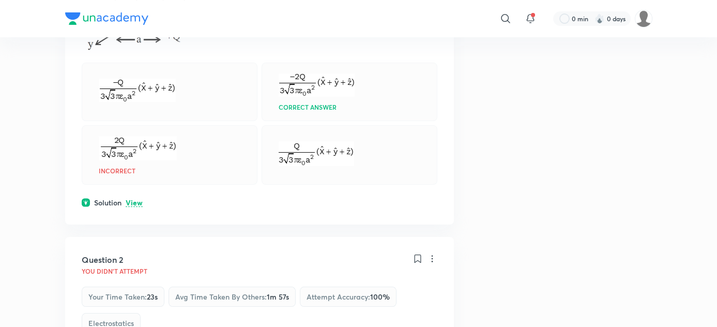
click at [126, 205] on p "View" at bounding box center [134, 203] width 17 height 8
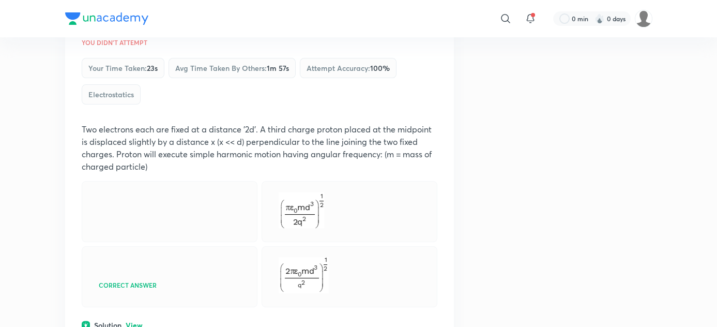
scroll to position [676, 0]
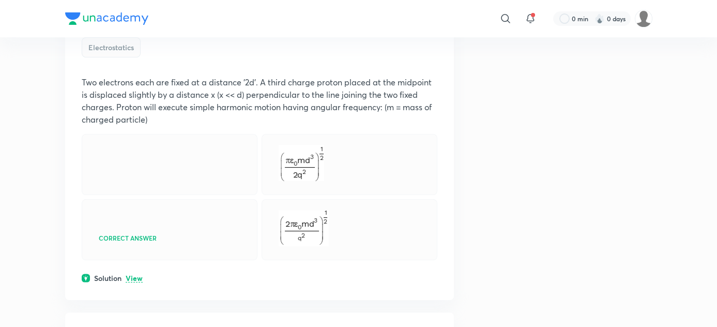
click at [342, 57] on div "Your time taken : 23s Avg time taken by others : 1m 57s Attempt accuracy : 100 …" at bounding box center [260, 37] width 356 height 53
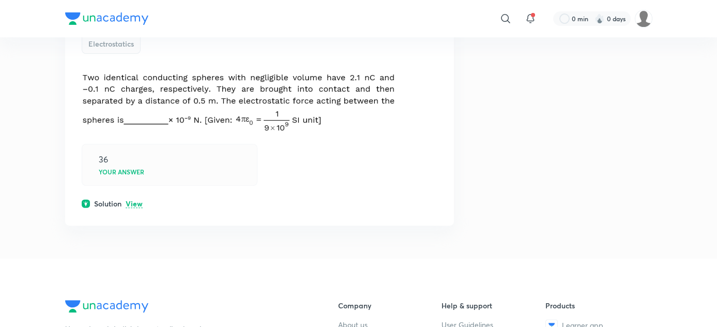
scroll to position [8820, 0]
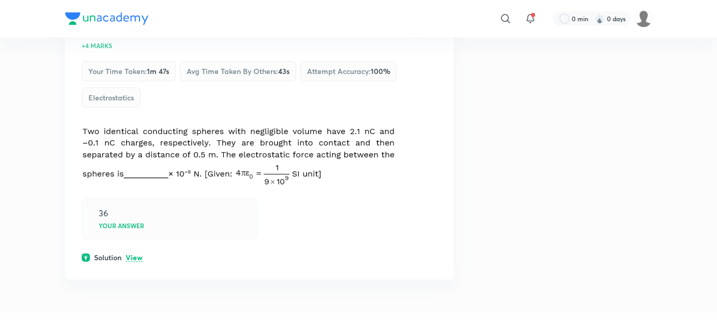
scroll to position [8456, 0]
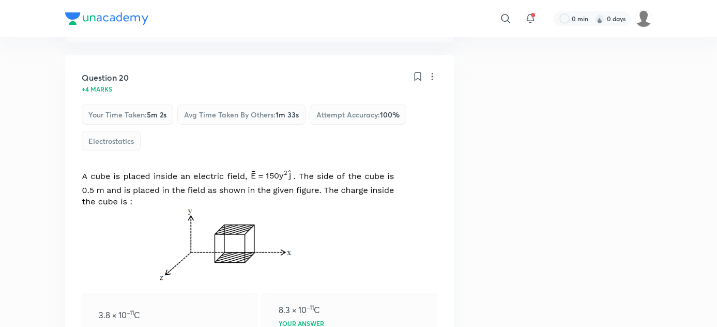
scroll to position [7174, 0]
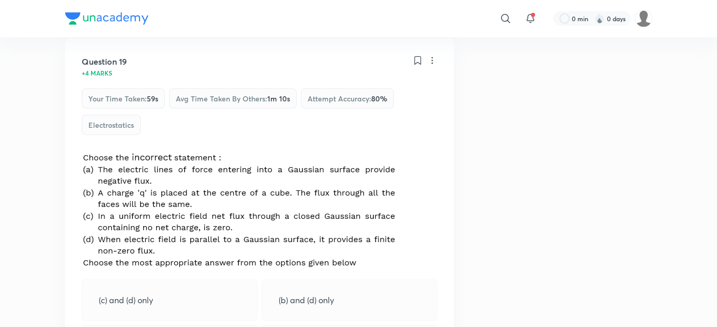
scroll to position [6796, 0]
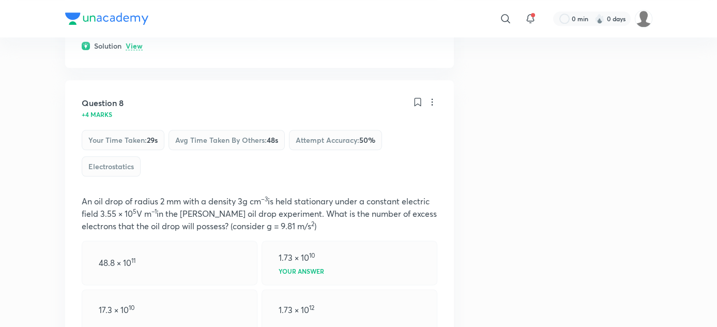
scroll to position [2781, 0]
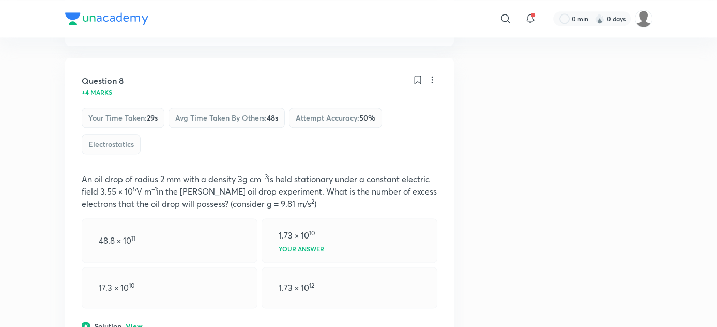
click at [126, 28] on p "View" at bounding box center [134, 24] width 17 height 8
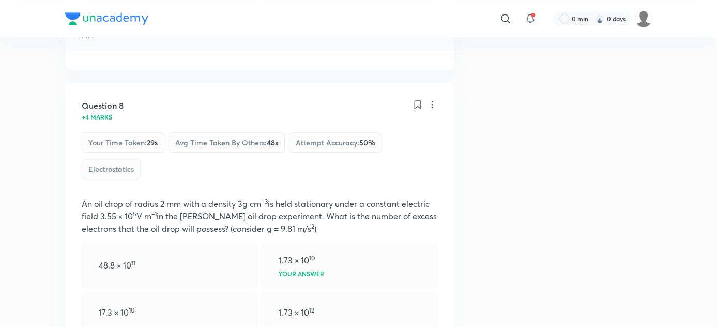
click at [126, 28] on p "Hide" at bounding box center [134, 24] width 16 height 8
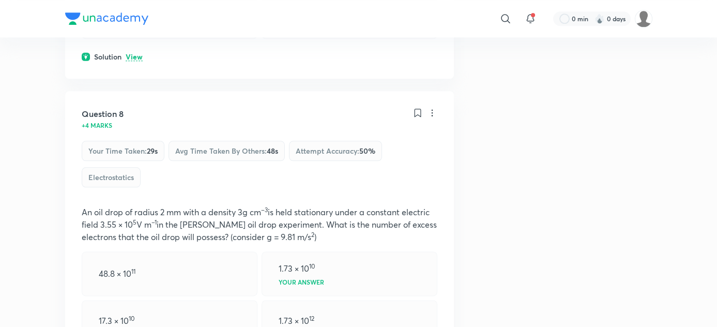
scroll to position [2725, 0]
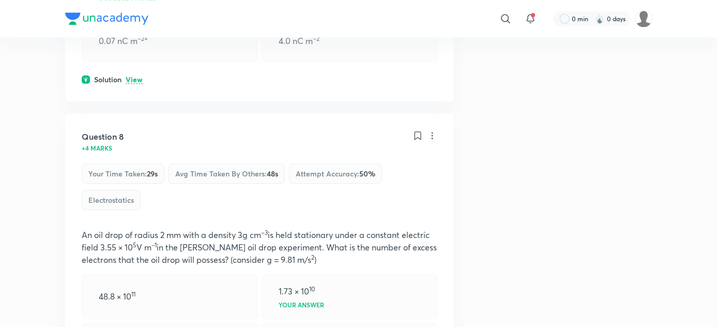
click at [126, 84] on p "View" at bounding box center [134, 80] width 17 height 8
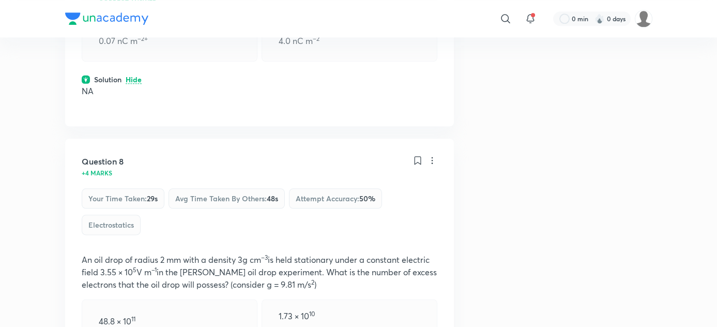
click at [82, 97] on p "NA" at bounding box center [260, 91] width 356 height 12
click at [126, 84] on p "Hide" at bounding box center [134, 80] width 16 height 8
